Goal: Transaction & Acquisition: Purchase product/service

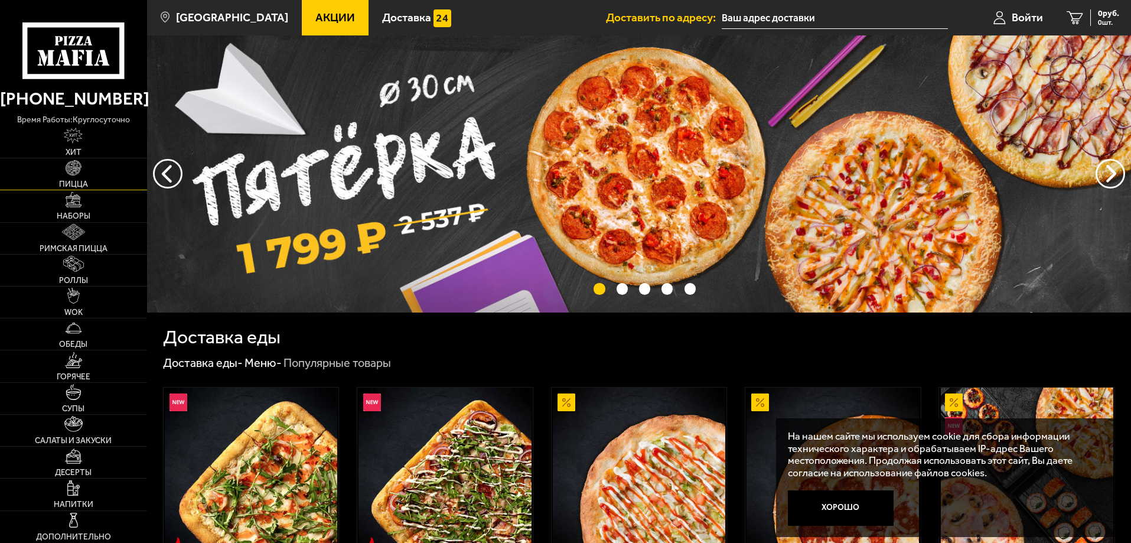
click at [109, 168] on link "Пицца" at bounding box center [73, 173] width 147 height 31
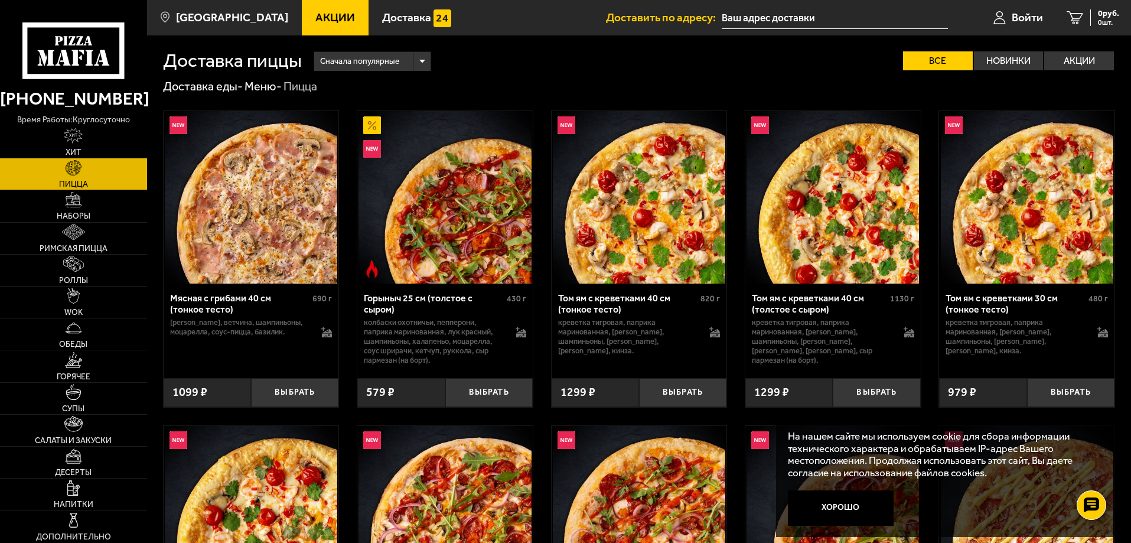
click at [259, 263] on img at bounding box center [251, 197] width 172 height 172
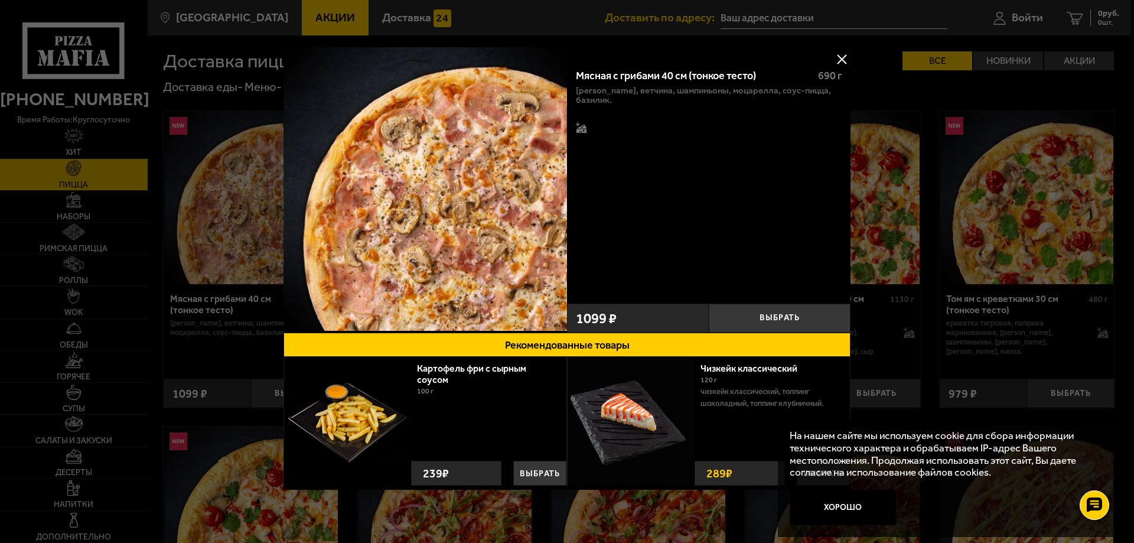
click at [836, 51] on button at bounding box center [842, 59] width 18 height 18
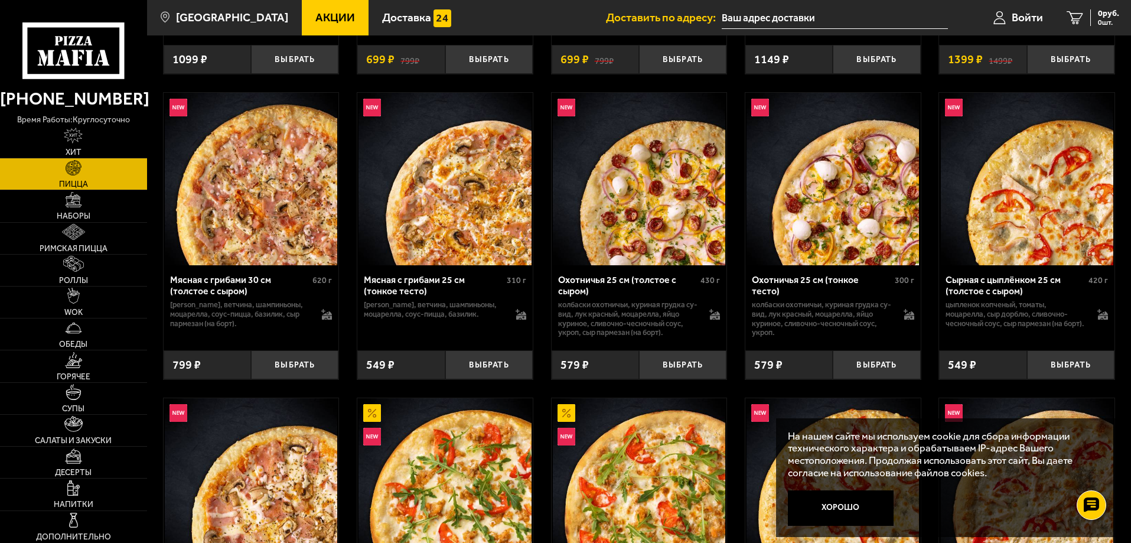
scroll to position [1890, 0]
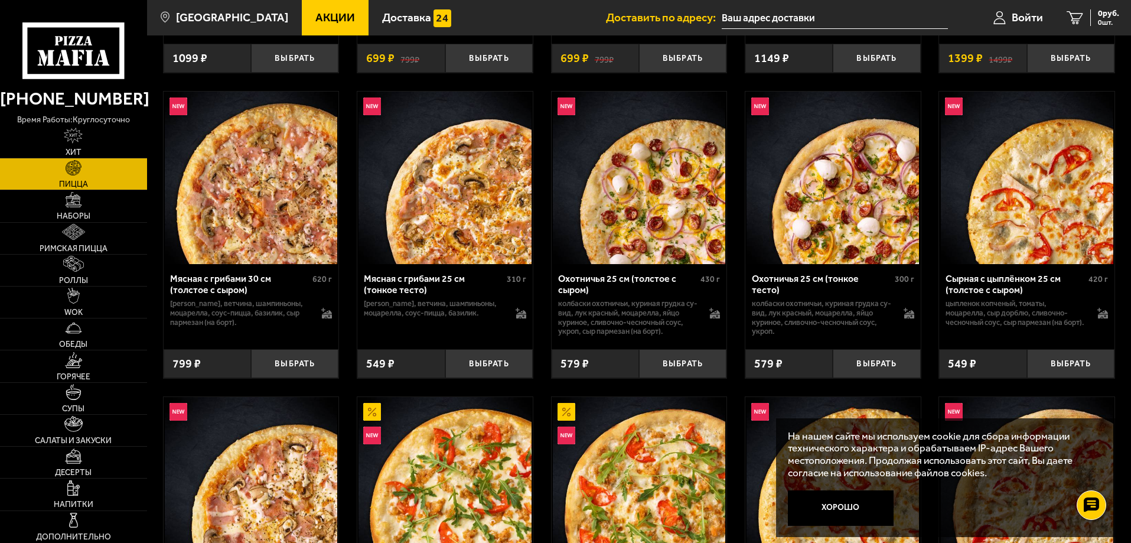
click at [439, 230] on img at bounding box center [444, 178] width 172 height 172
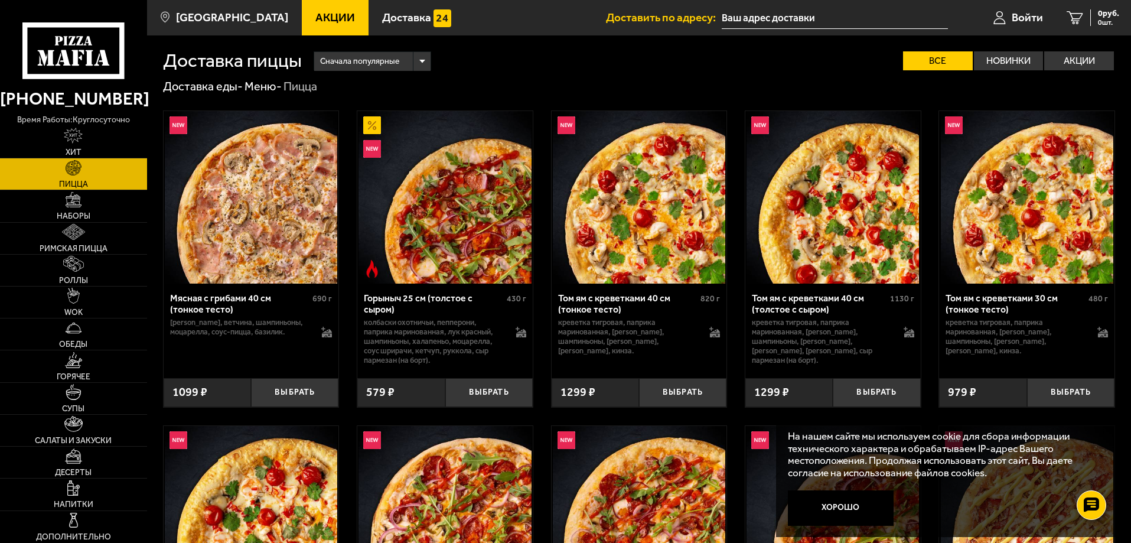
drag, startPoint x: 1007, startPoint y: 61, endPoint x: 999, endPoint y: 90, distance: 29.7
click at [1004, 58] on label "Новинки" at bounding box center [1009, 60] width 70 height 19
click at [0, 0] on input "Новинки" at bounding box center [0, 0] width 0 height 0
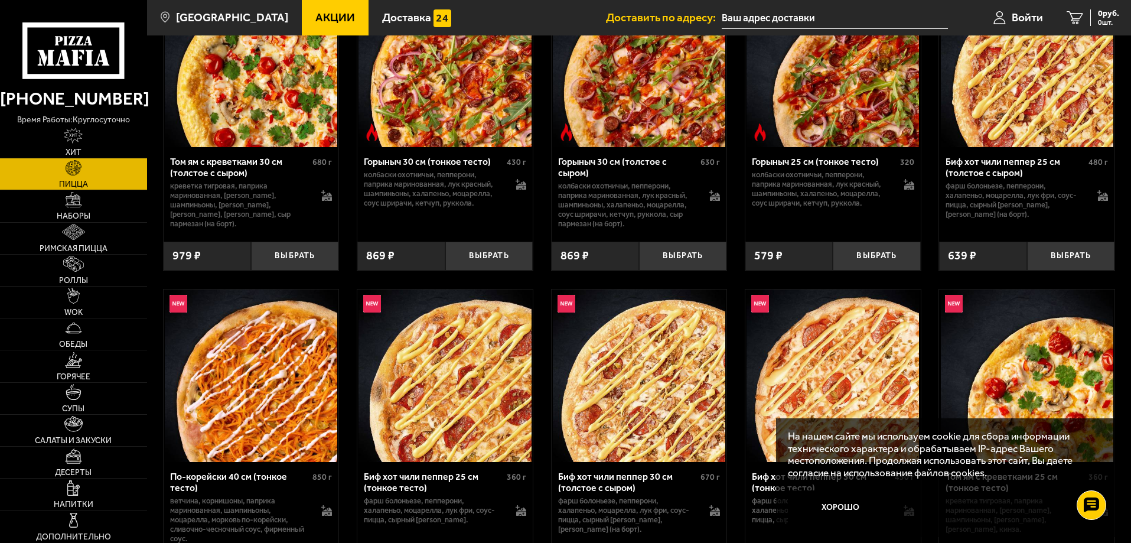
scroll to position [472, 0]
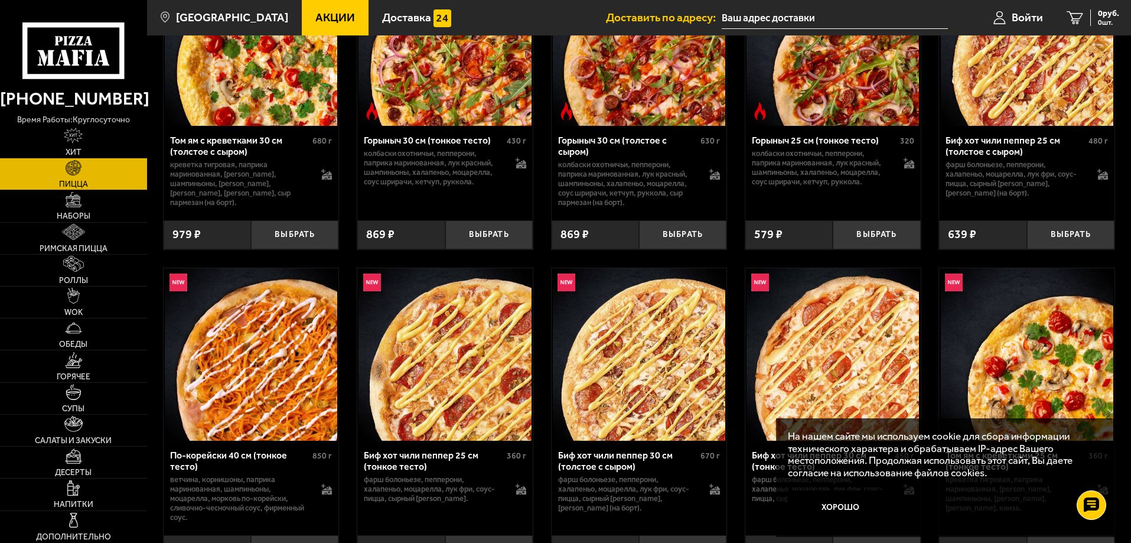
click at [269, 391] on img at bounding box center [251, 354] width 172 height 172
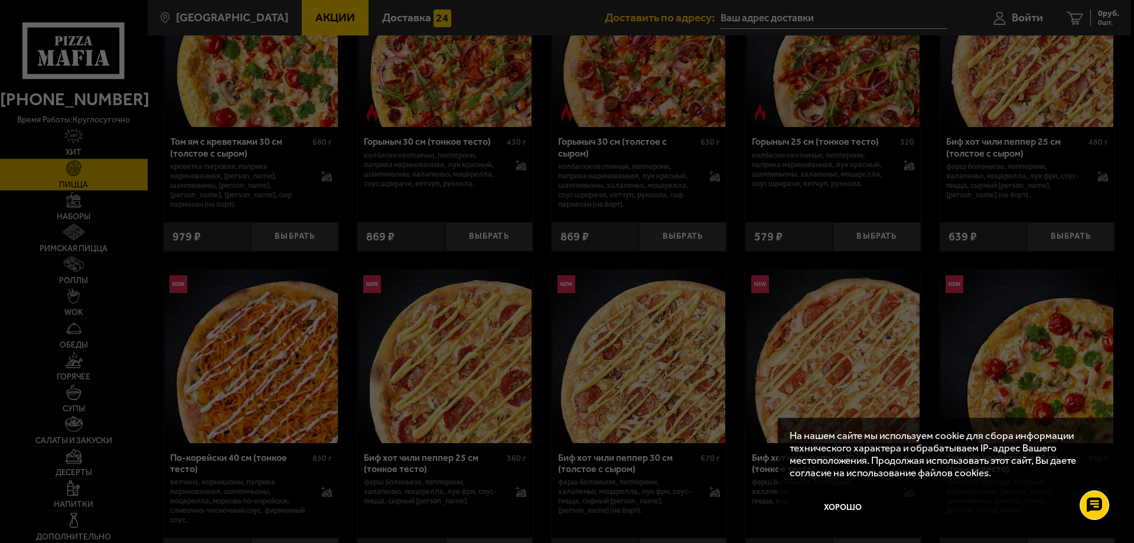
click at [269, 391] on div at bounding box center [567, 271] width 1134 height 543
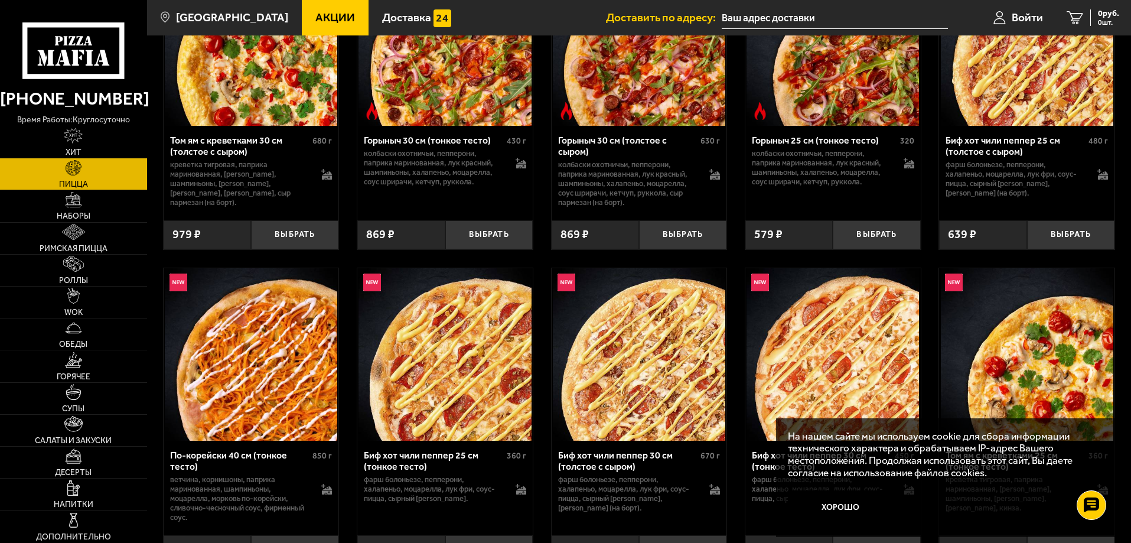
click at [234, 400] on img at bounding box center [251, 354] width 172 height 172
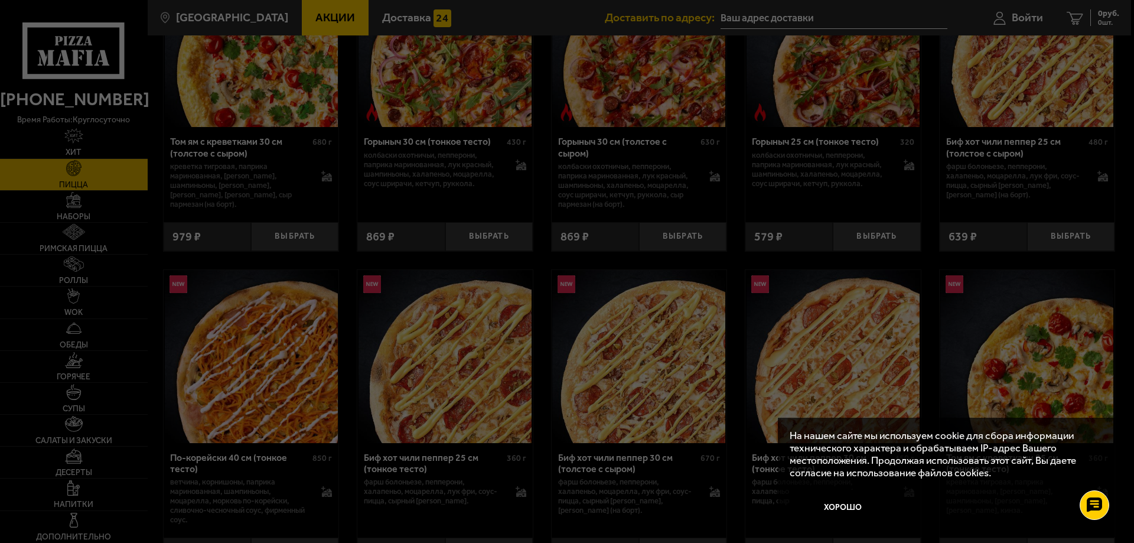
click at [234, 400] on div at bounding box center [567, 271] width 1134 height 543
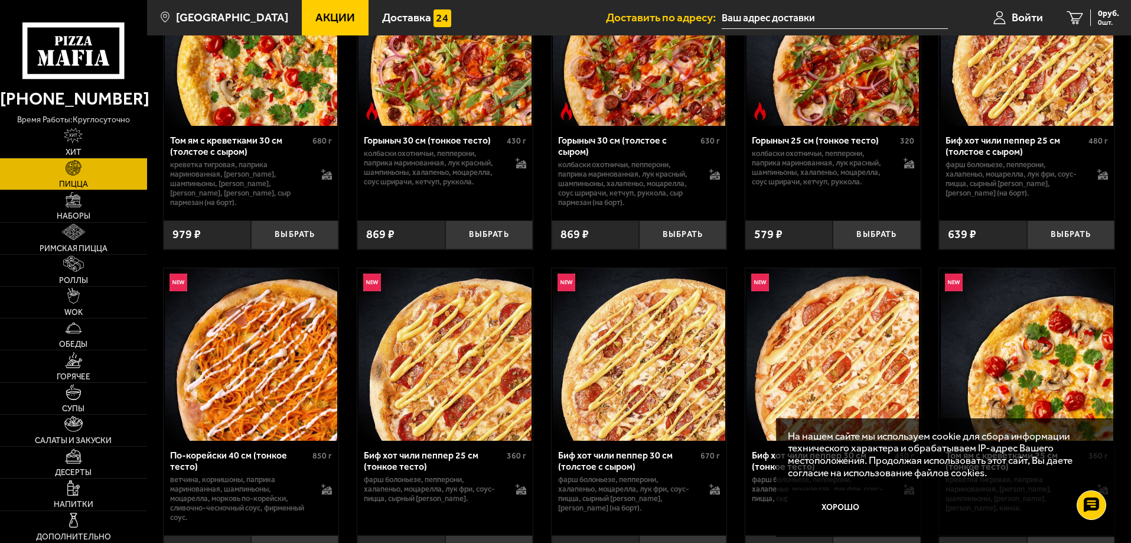
click at [234, 400] on img at bounding box center [251, 354] width 172 height 172
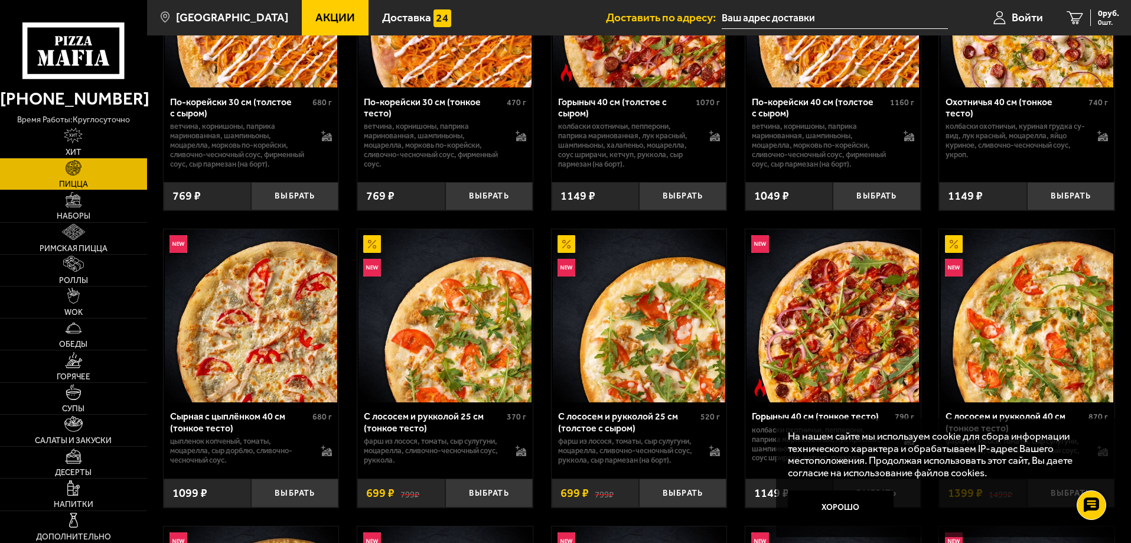
scroll to position [1476, 0]
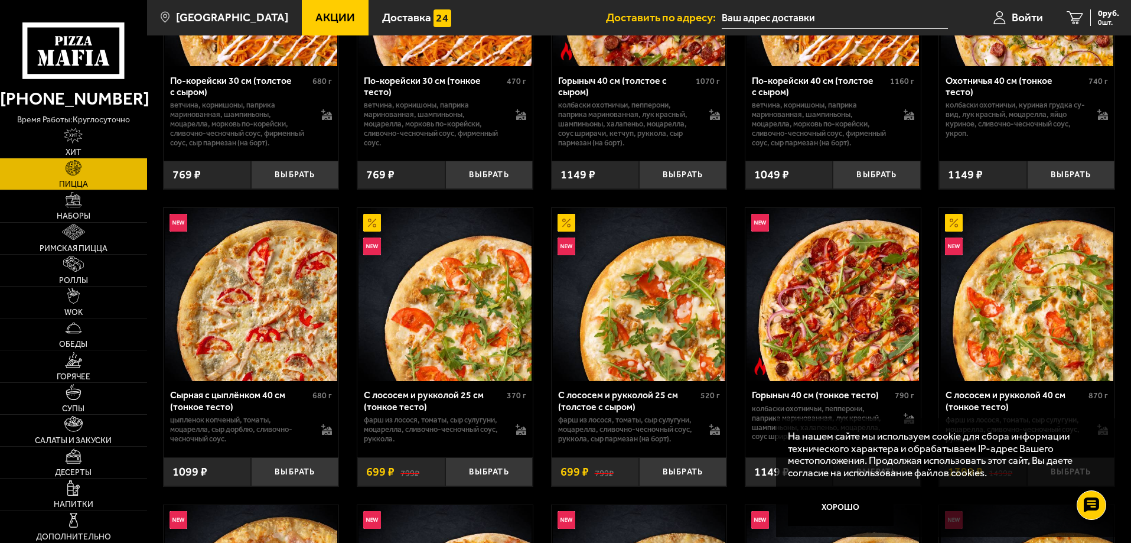
click at [475, 354] on img at bounding box center [444, 294] width 172 height 172
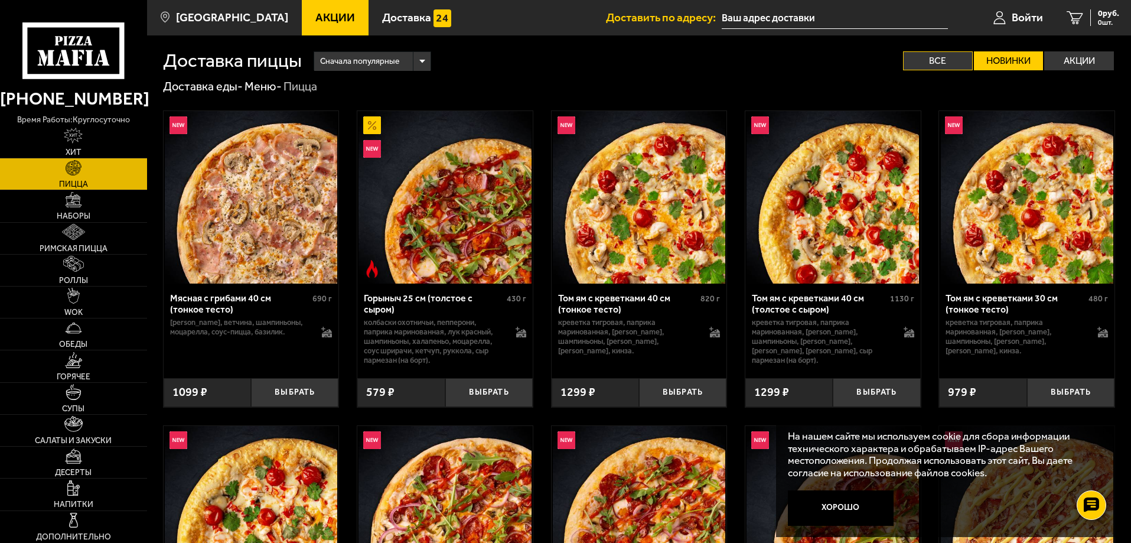
drag, startPoint x: 932, startPoint y: 56, endPoint x: 928, endPoint y: 66, distance: 10.6
click at [934, 56] on label "Все" at bounding box center [938, 60] width 70 height 19
click at [0, 0] on input "Все" at bounding box center [0, 0] width 0 height 0
click at [422, 54] on div "Сначала популярные" at bounding box center [372, 61] width 116 height 19
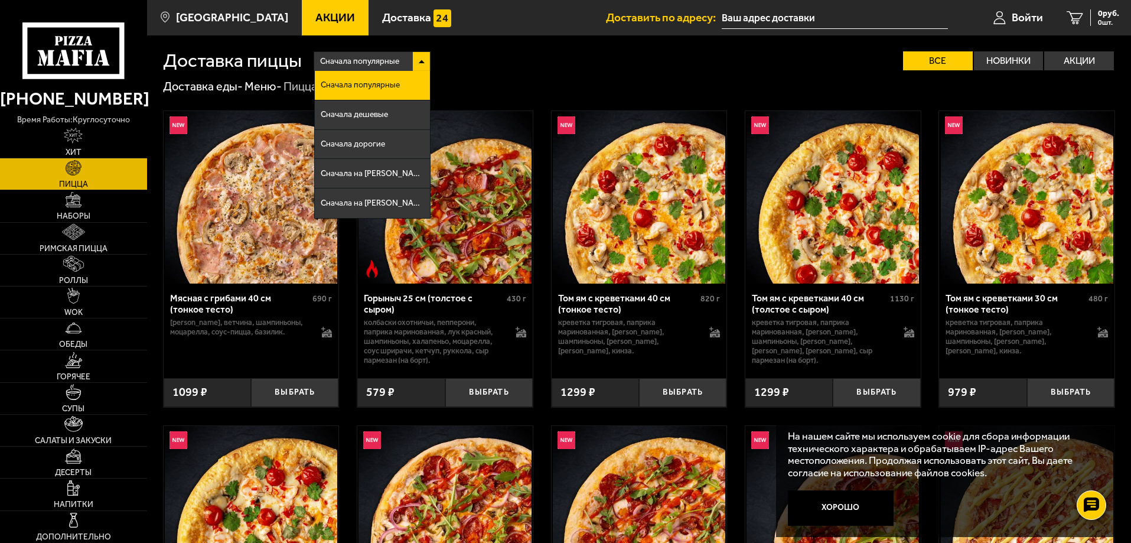
click at [388, 167] on li "Сначала на [PERSON_NAME]" at bounding box center [372, 174] width 115 height 30
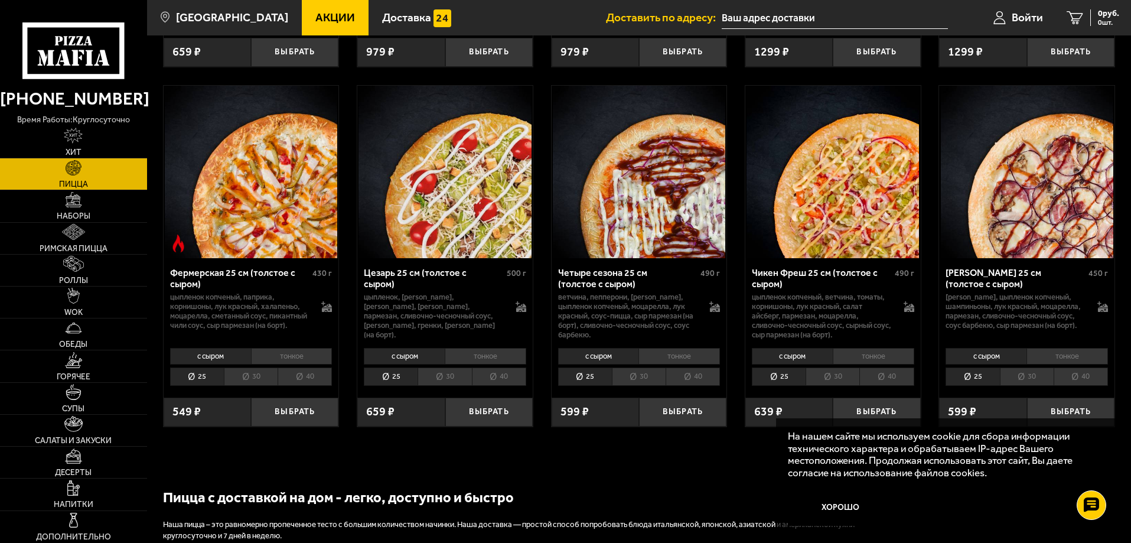
scroll to position [4665, 0]
